Goal: Find specific page/section: Find specific page/section

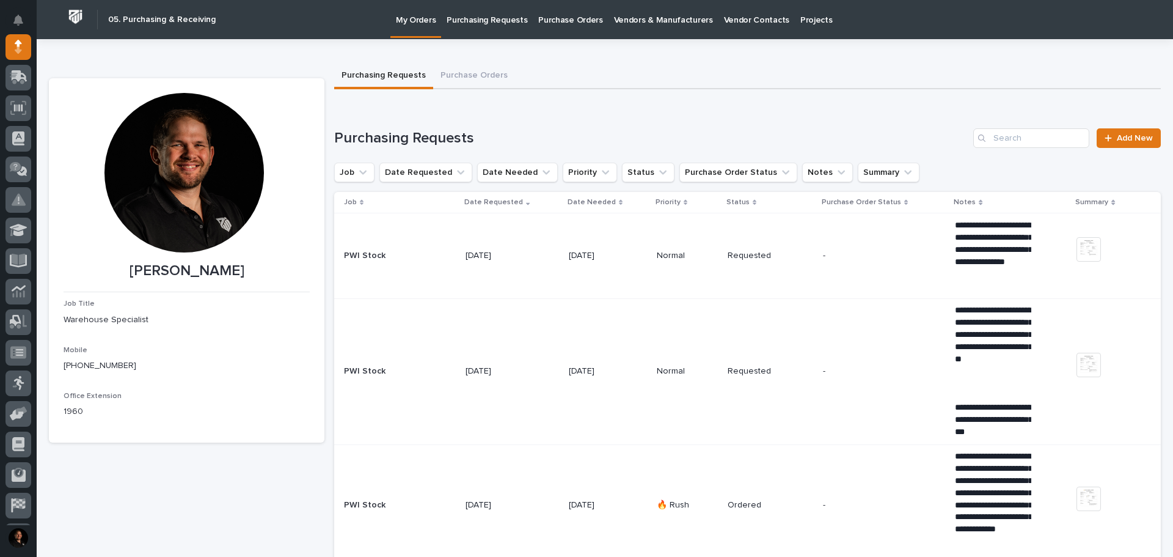
scroll to position [122, 0]
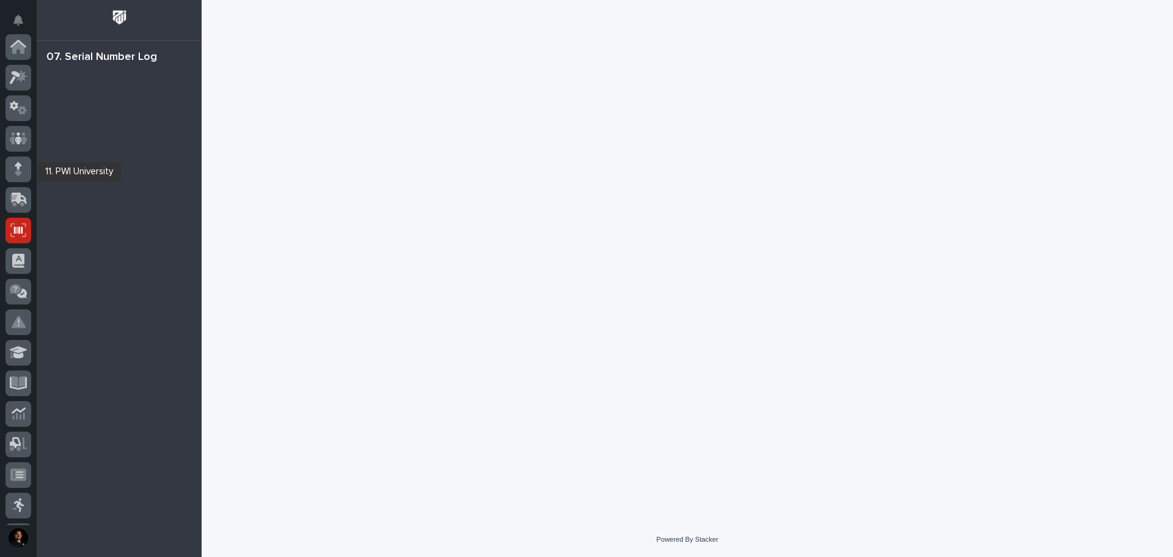
scroll to position [181, 0]
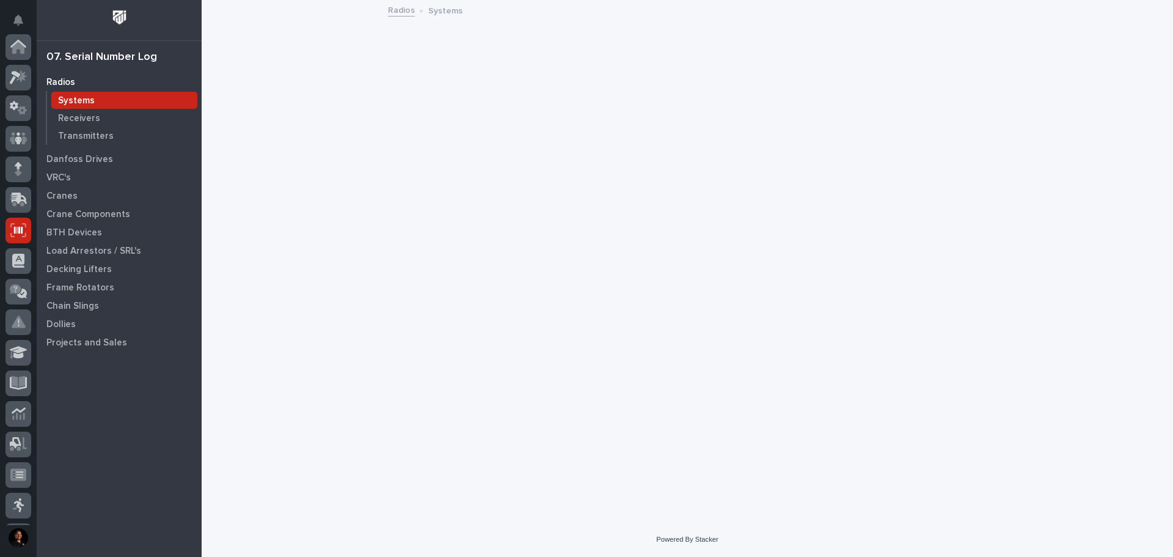
scroll to position [181, 0]
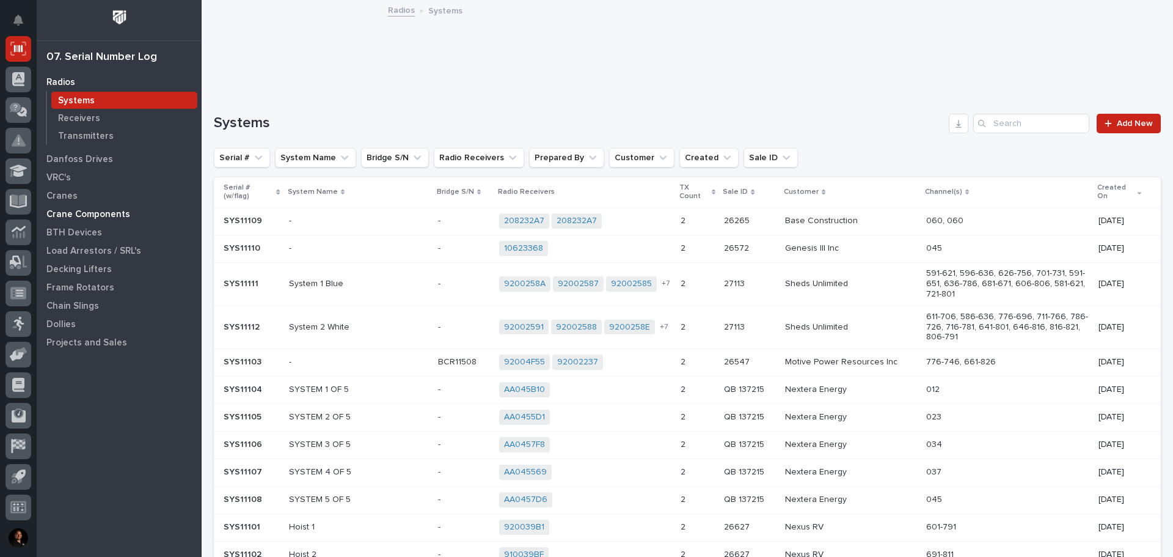
click at [78, 217] on p "Crane Components" at bounding box center [88, 214] width 84 height 11
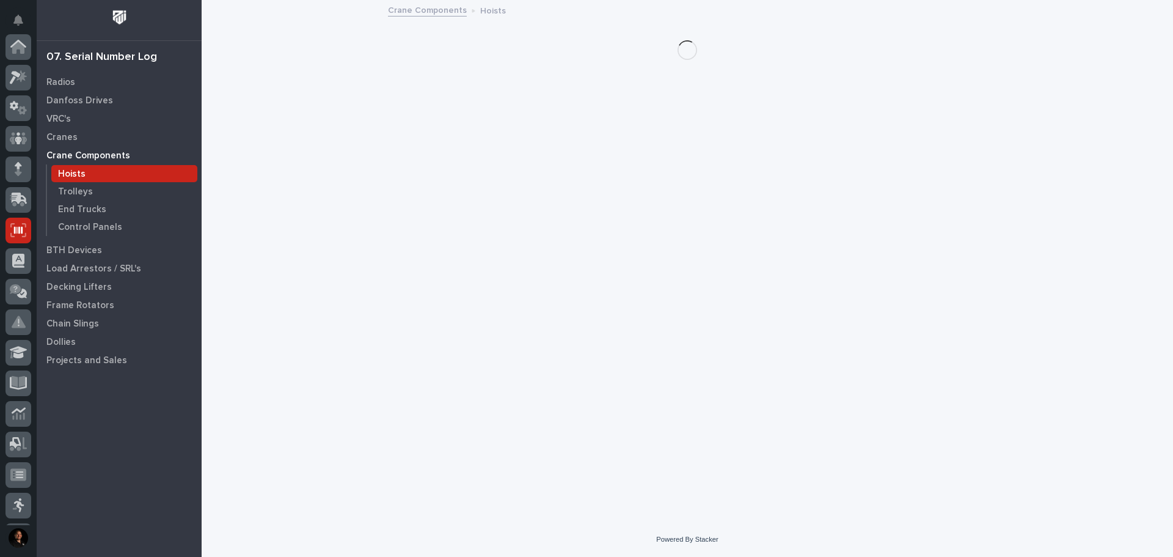
scroll to position [181, 0]
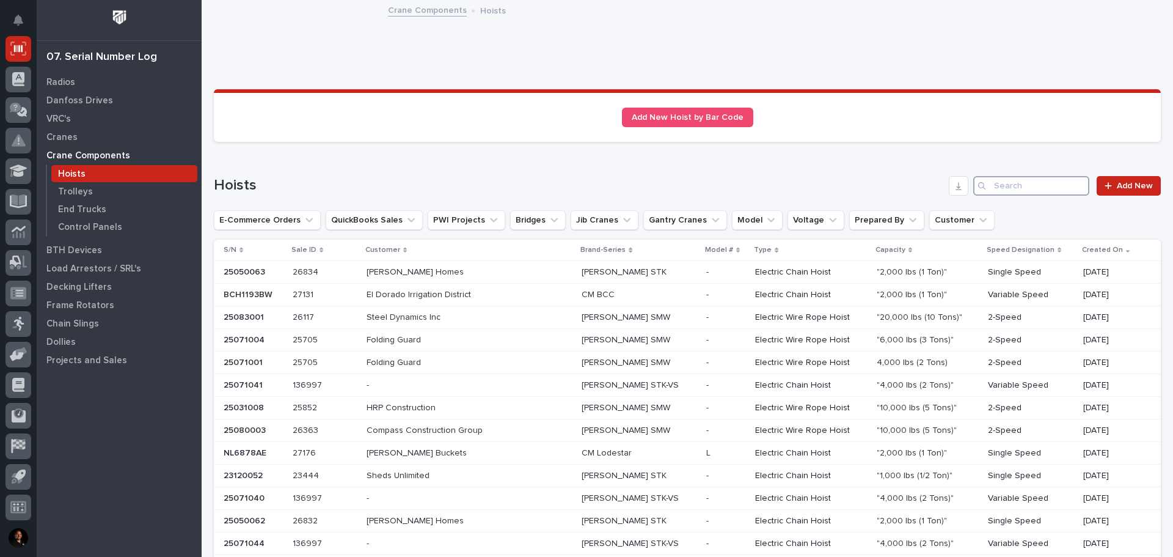
click at [1023, 193] on input "Search" at bounding box center [1031, 186] width 116 height 20
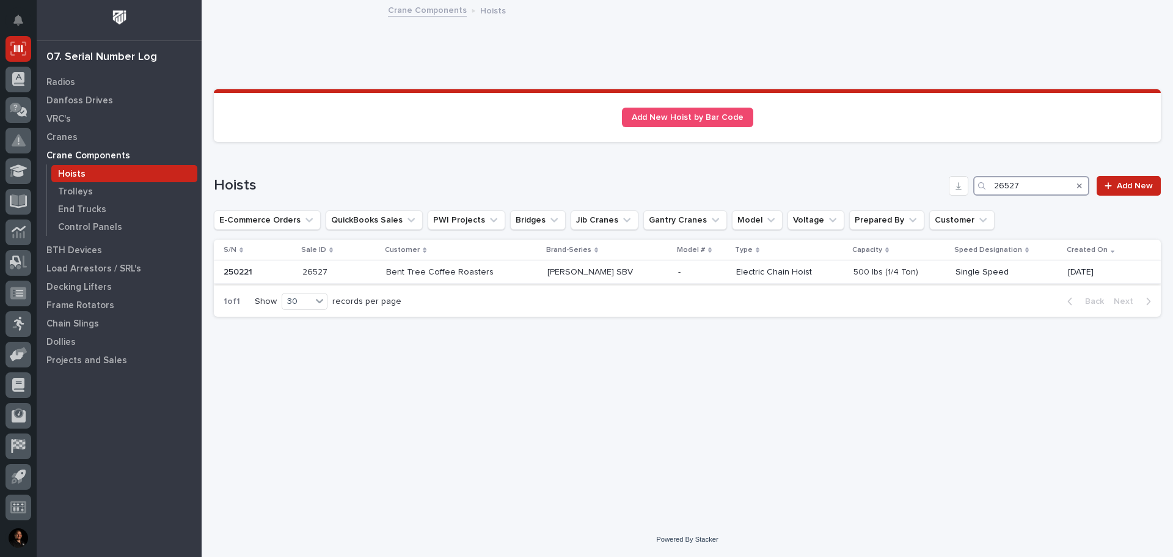
type input "26527"
click at [630, 270] on p at bounding box center [607, 272] width 121 height 10
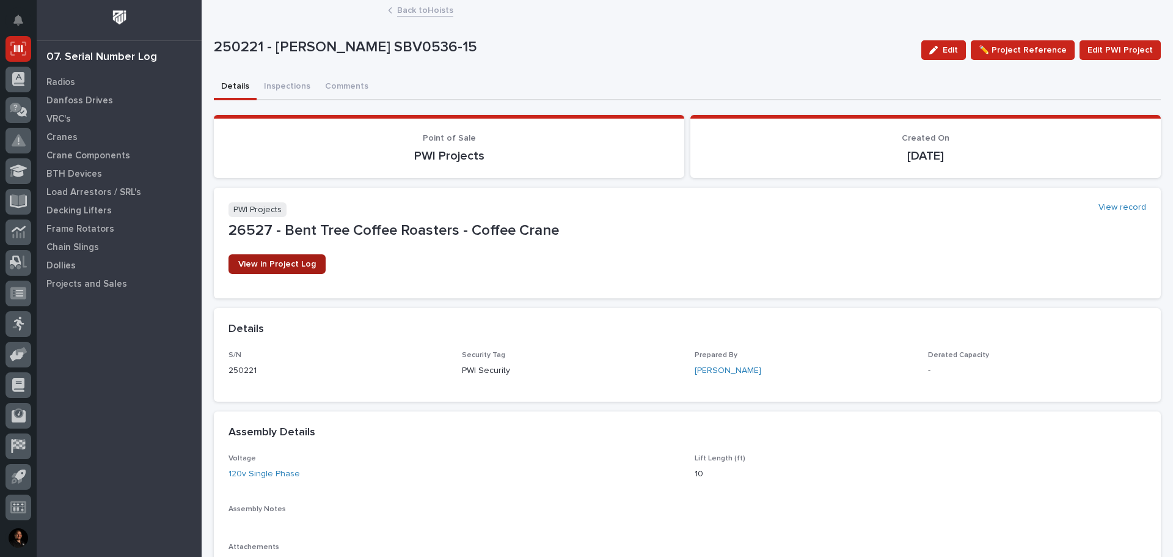
click at [318, 265] on link "View in Project Log" at bounding box center [276, 264] width 97 height 20
click at [108, 157] on p "Crane Components" at bounding box center [88, 155] width 84 height 11
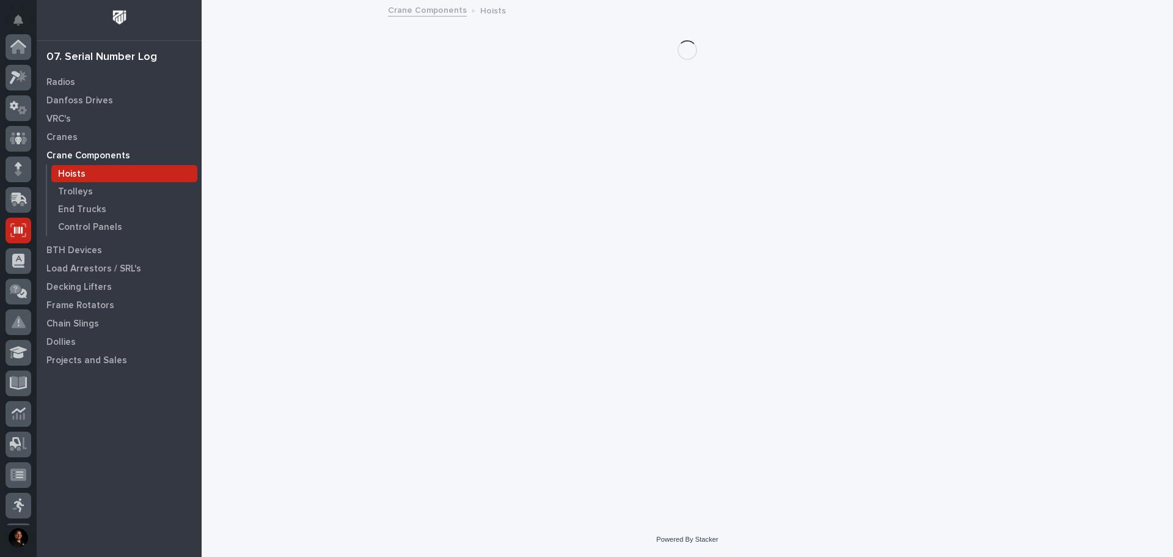
scroll to position [181, 0]
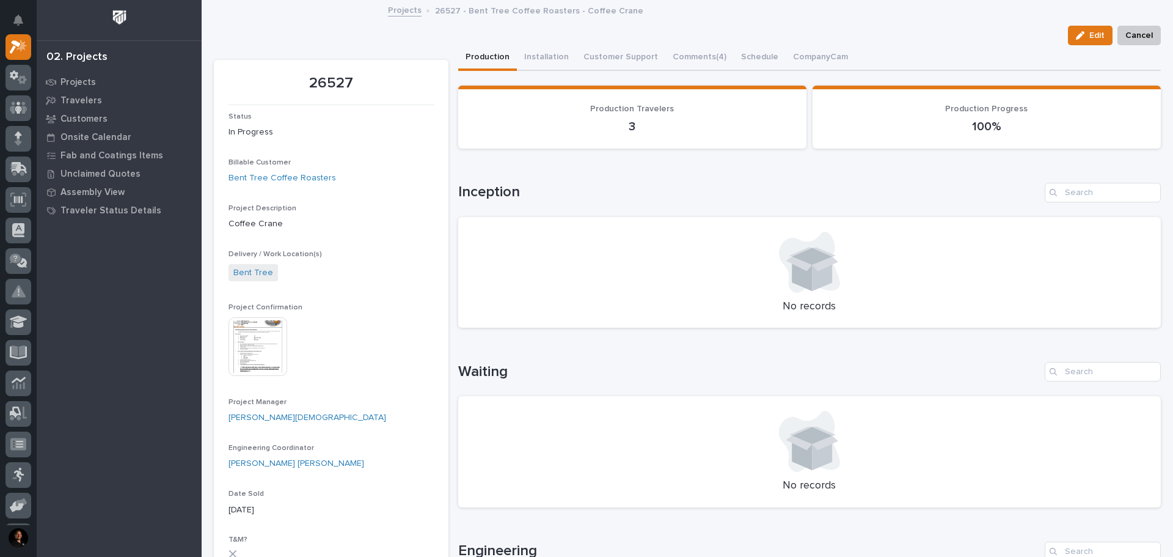
click at [270, 341] on img at bounding box center [257, 346] width 59 height 59
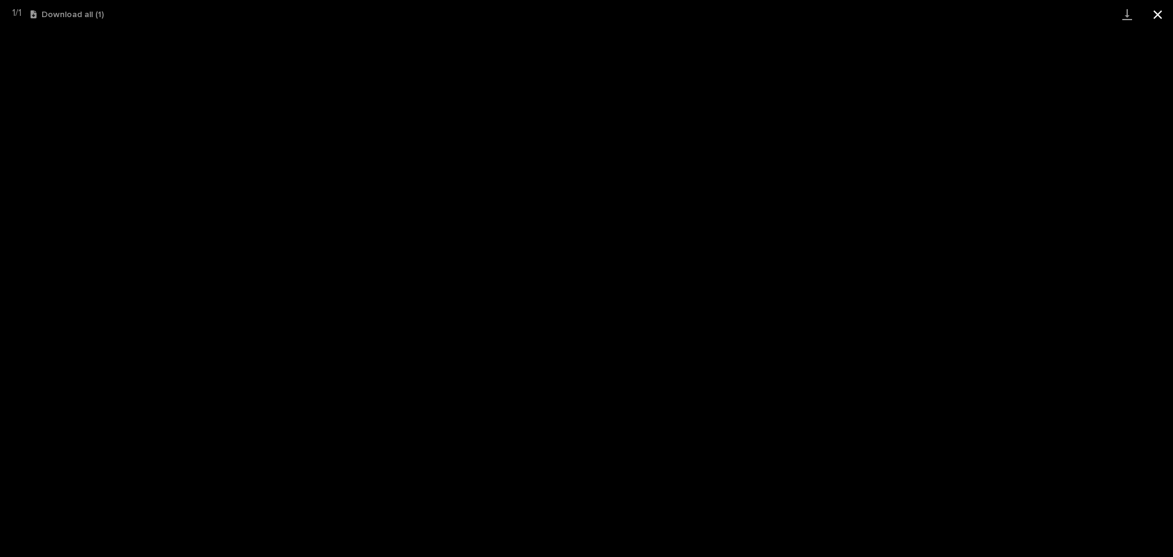
click at [1156, 12] on button "Close gallery" at bounding box center [1157, 14] width 31 height 29
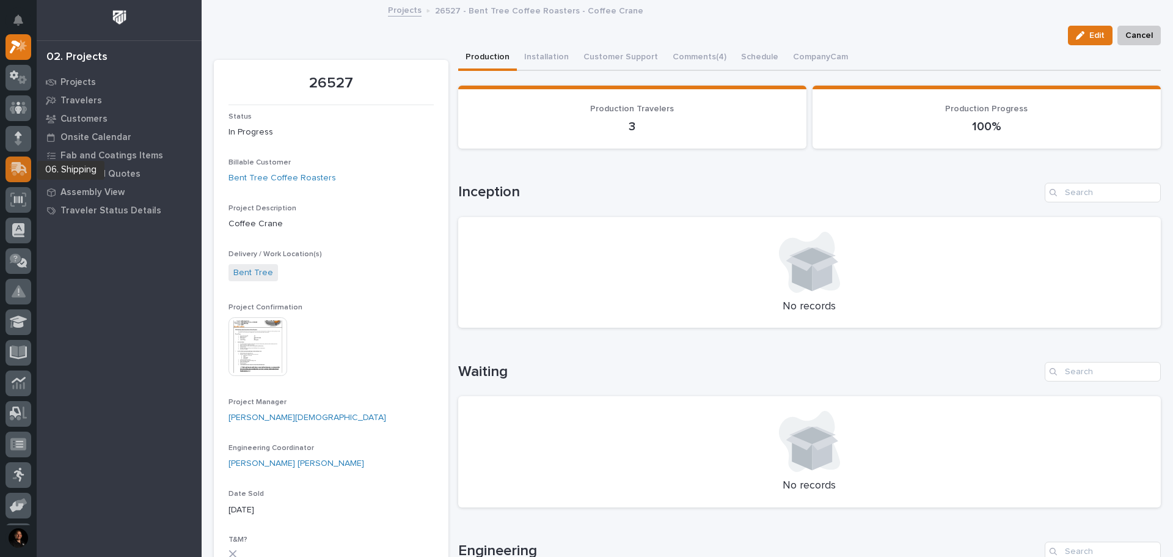
click at [18, 170] on icon at bounding box center [20, 168] width 16 height 12
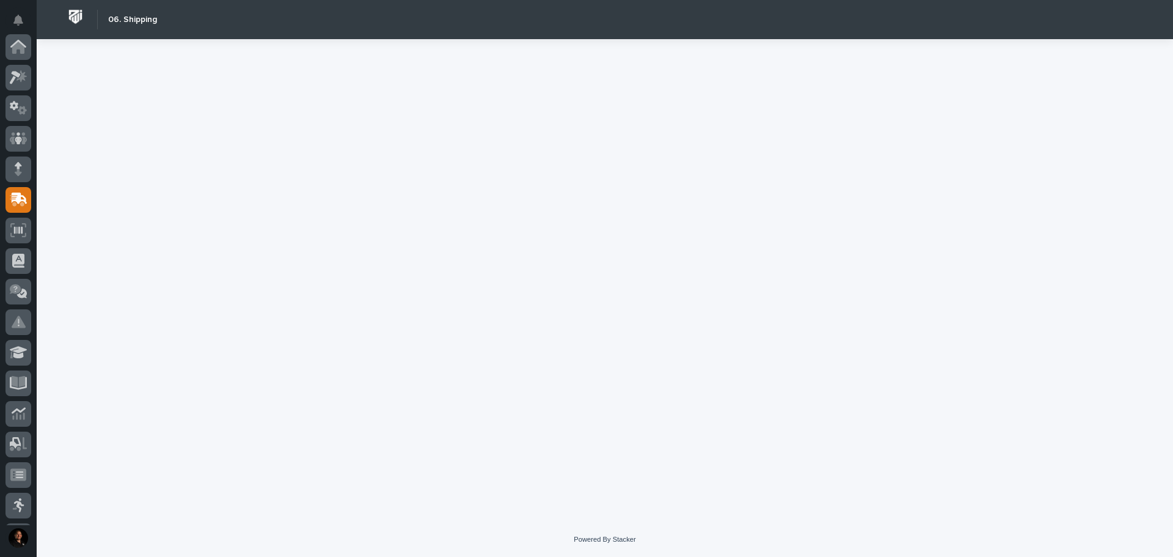
scroll to position [153, 0]
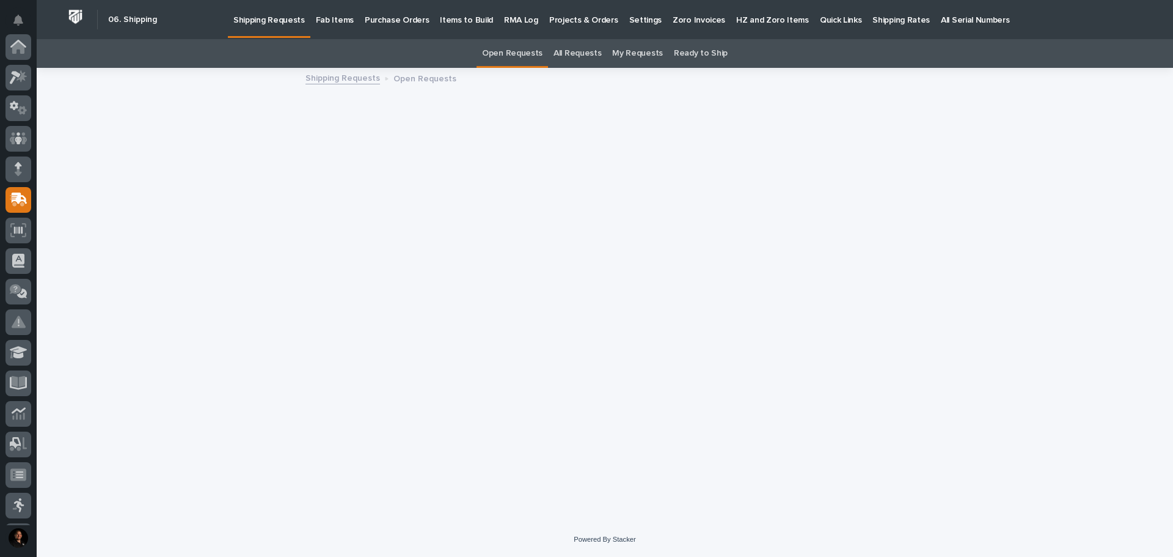
scroll to position [153, 0]
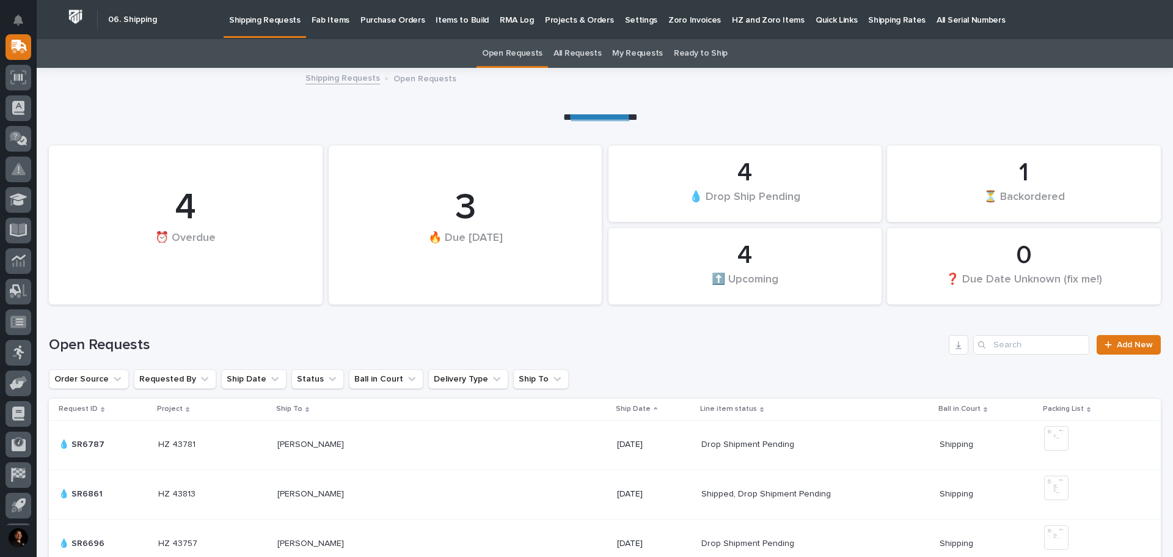
click at [330, 24] on p "Fab Items" at bounding box center [331, 13] width 38 height 26
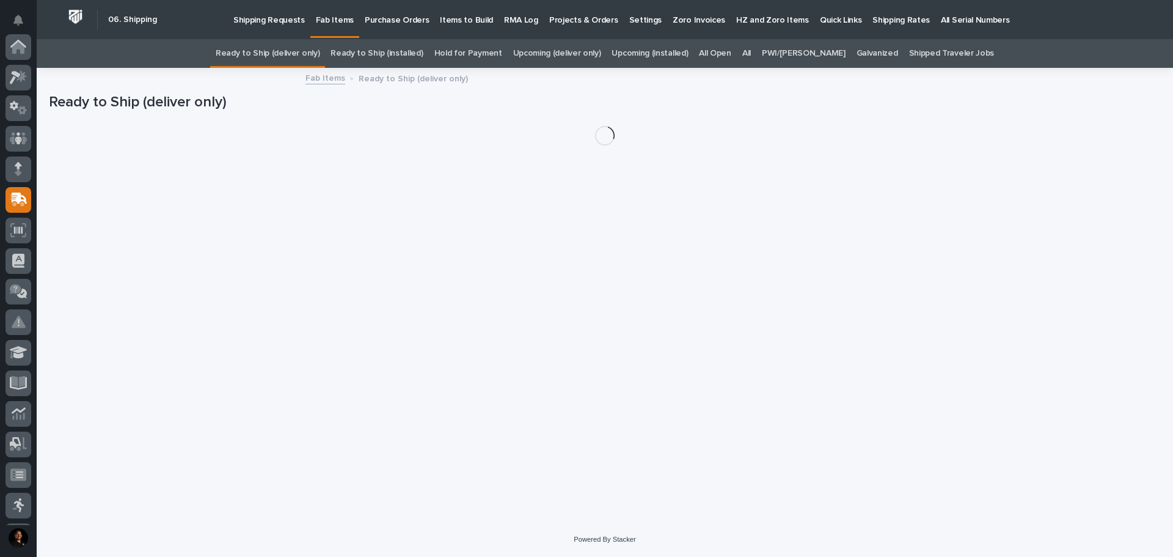
scroll to position [153, 0]
